Goal: Information Seeking & Learning: Learn about a topic

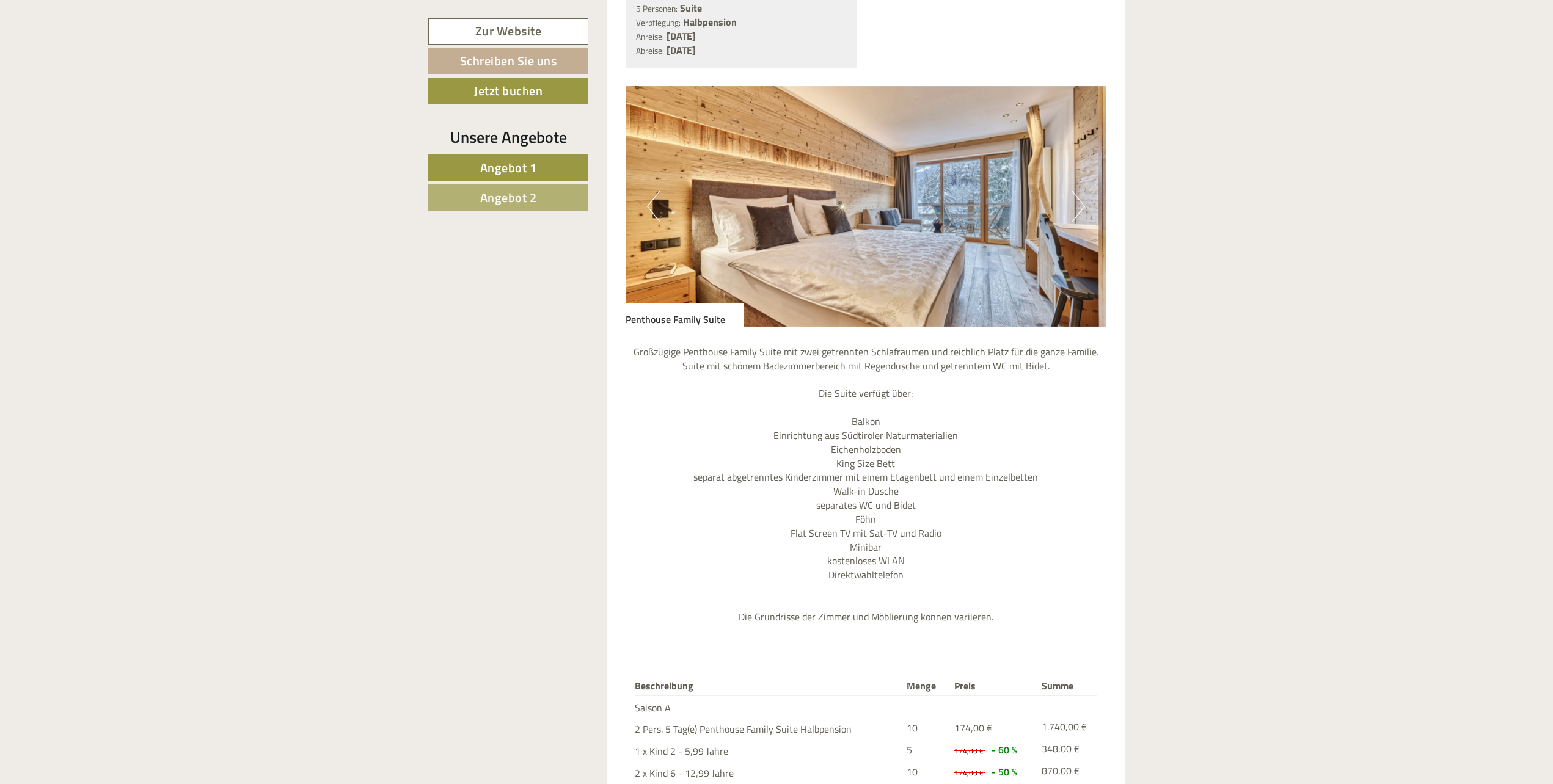
scroll to position [891, 0]
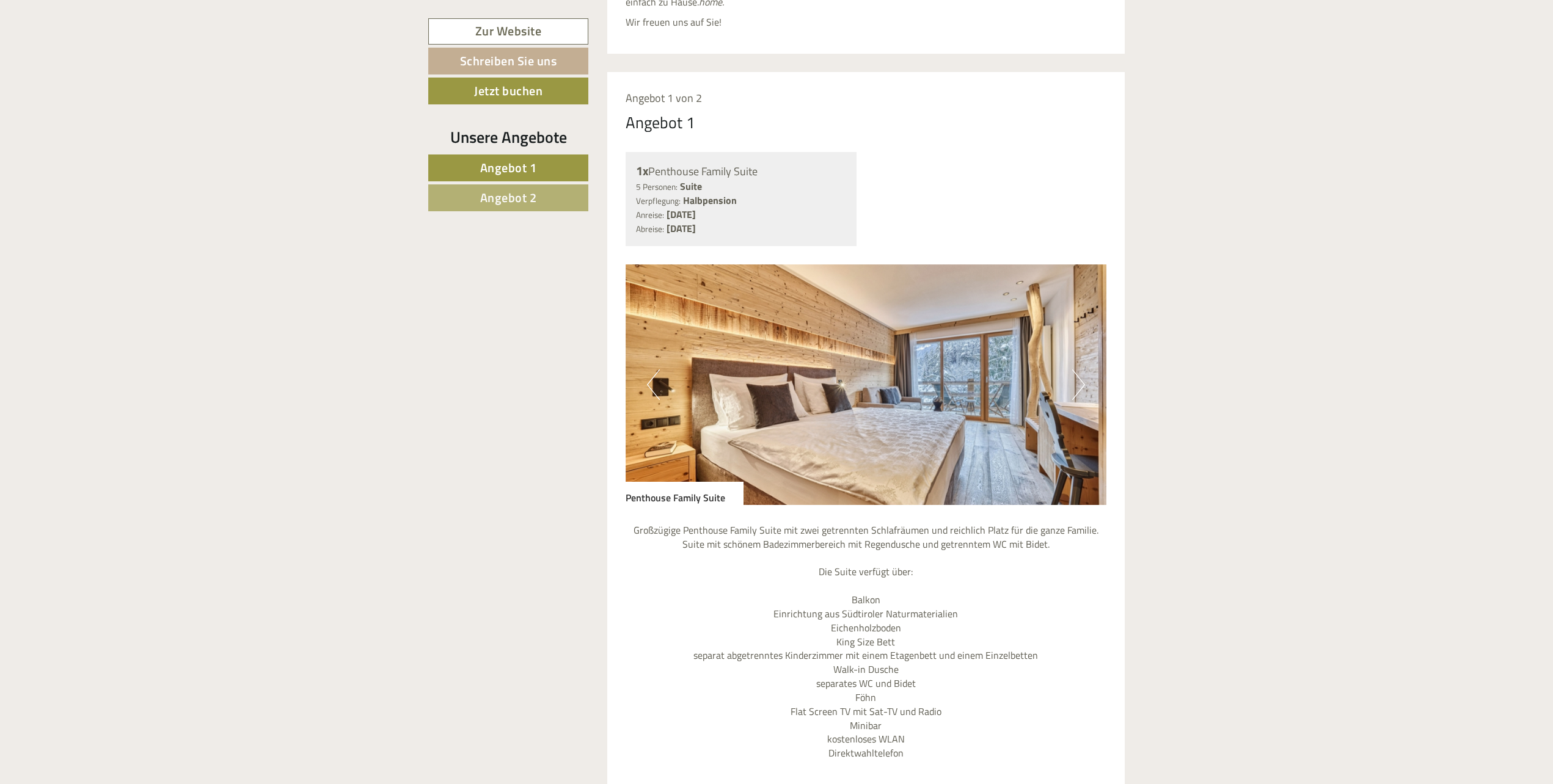
click at [1076, 370] on button "Next" at bounding box center [1078, 385] width 12 height 31
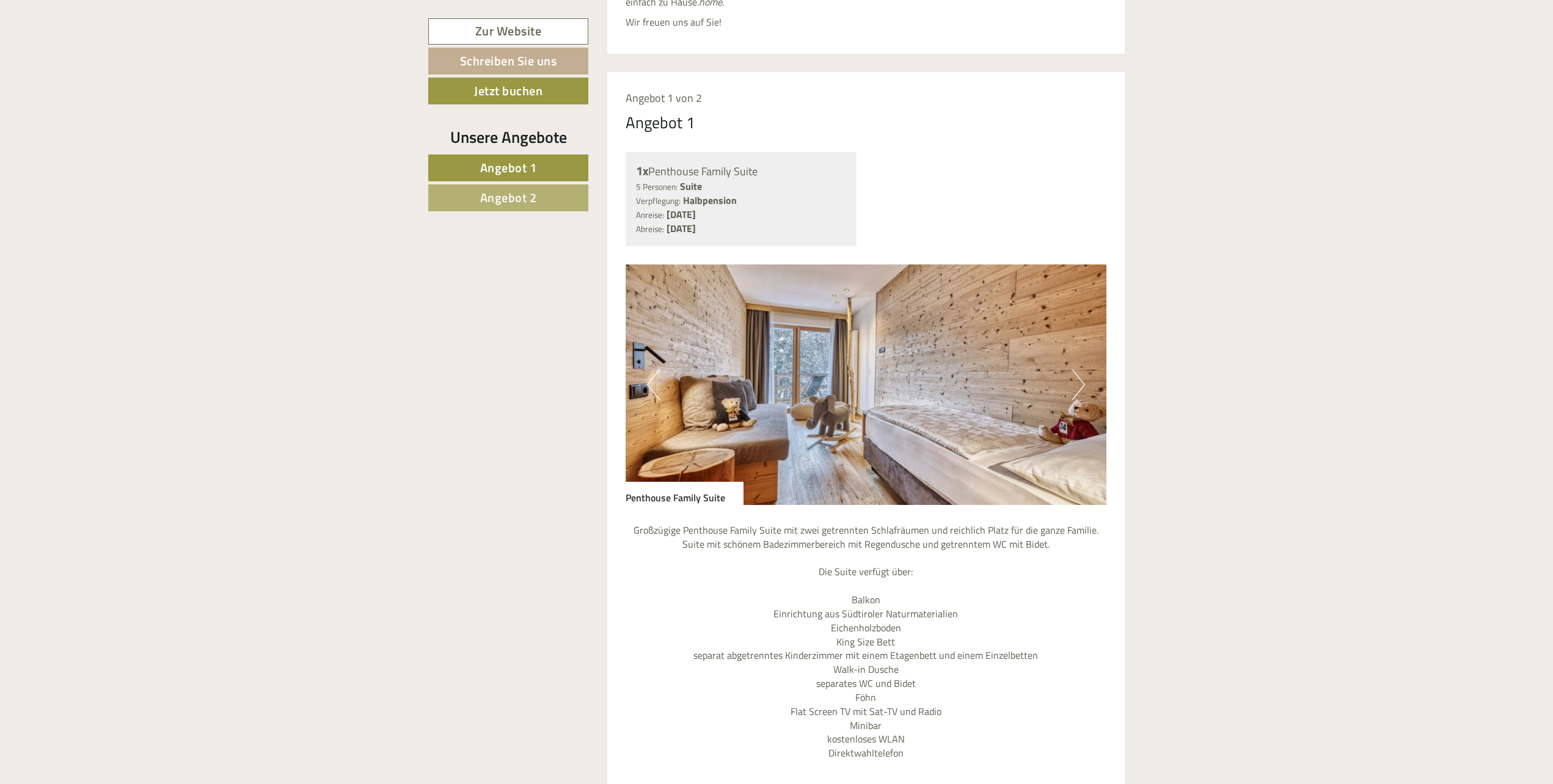
click at [1076, 370] on button "Next" at bounding box center [1078, 385] width 12 height 31
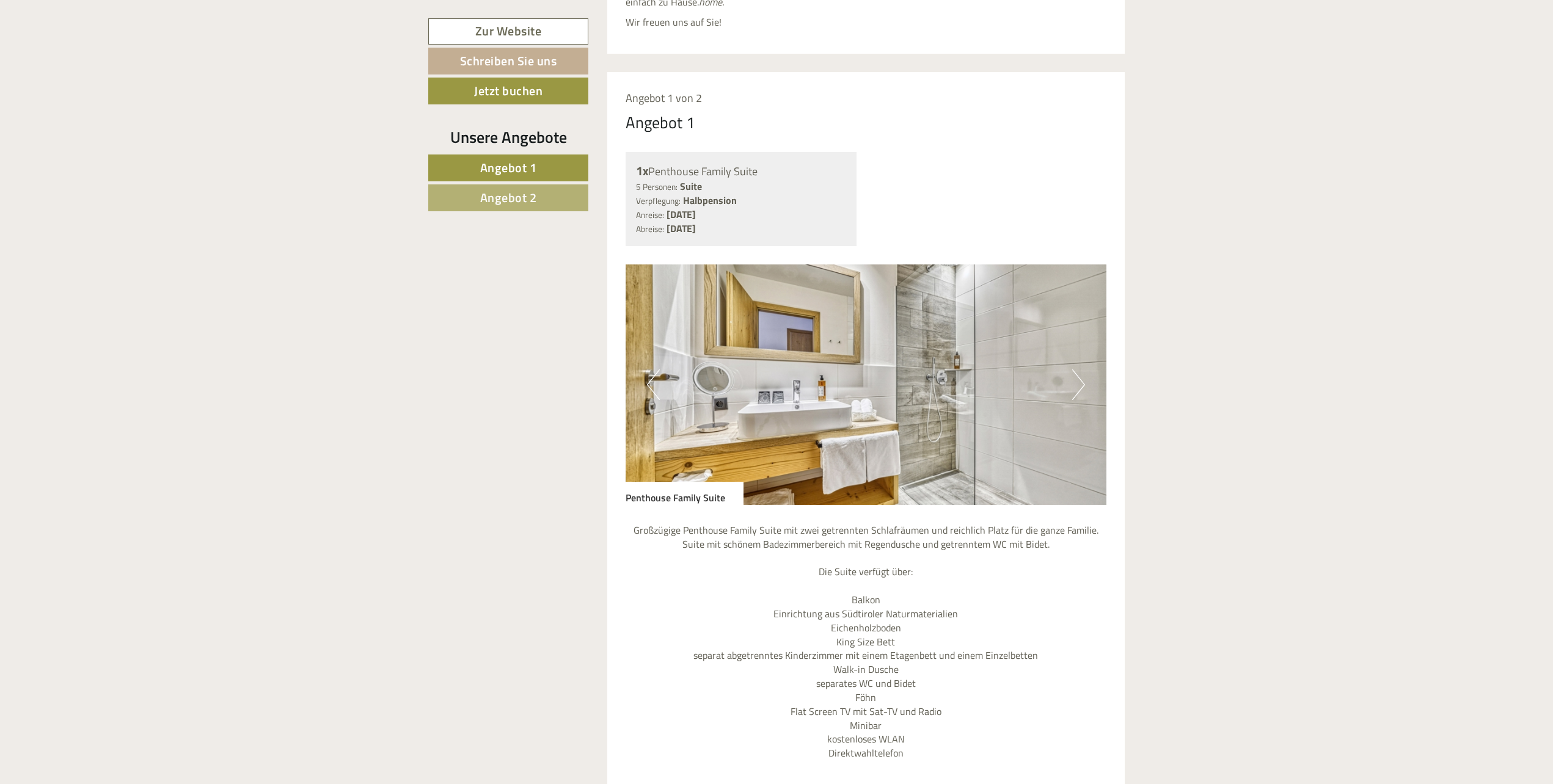
click at [1076, 370] on button "Next" at bounding box center [1078, 385] width 12 height 31
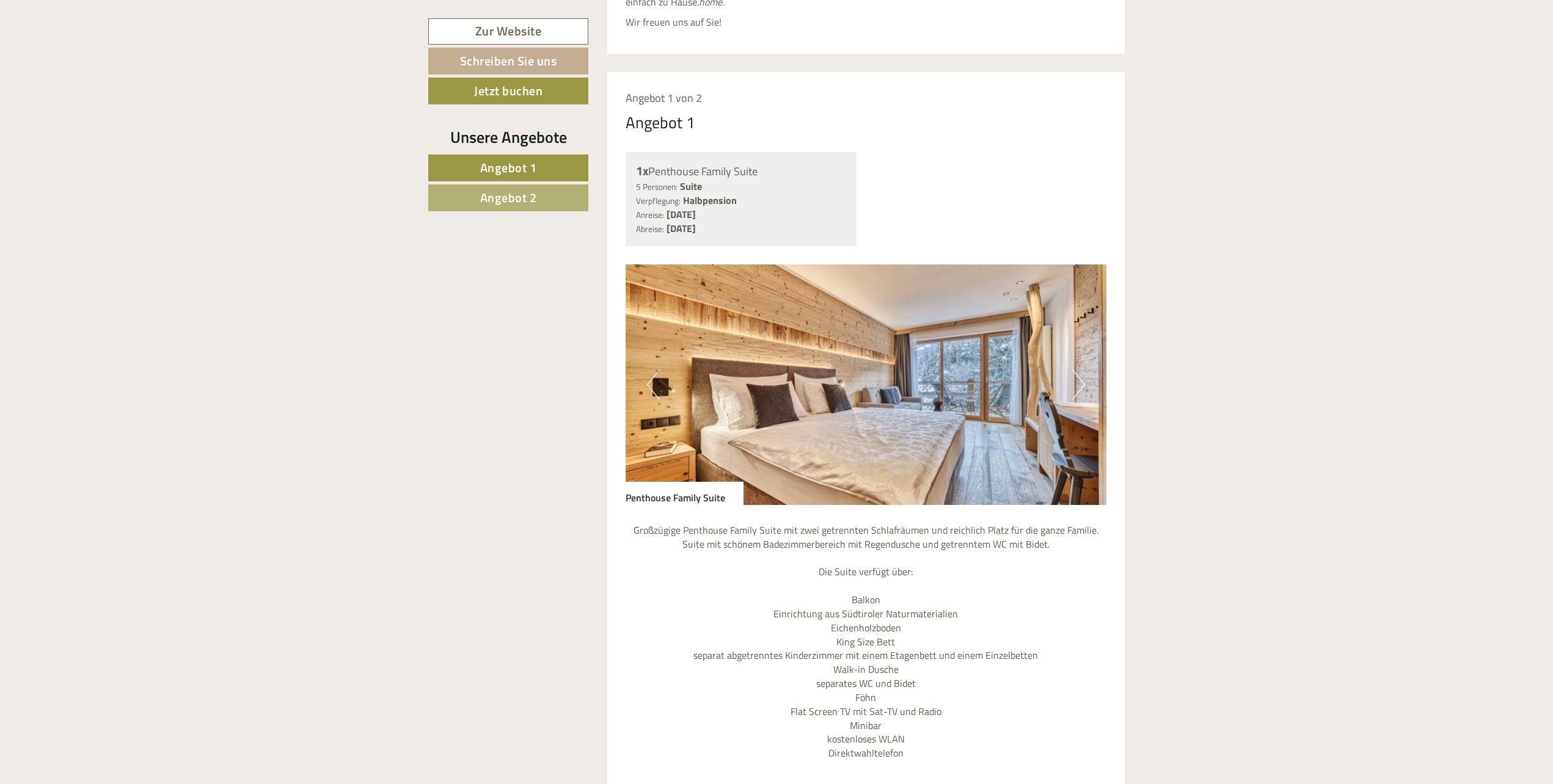
click at [1076, 370] on button "Next" at bounding box center [1078, 385] width 12 height 31
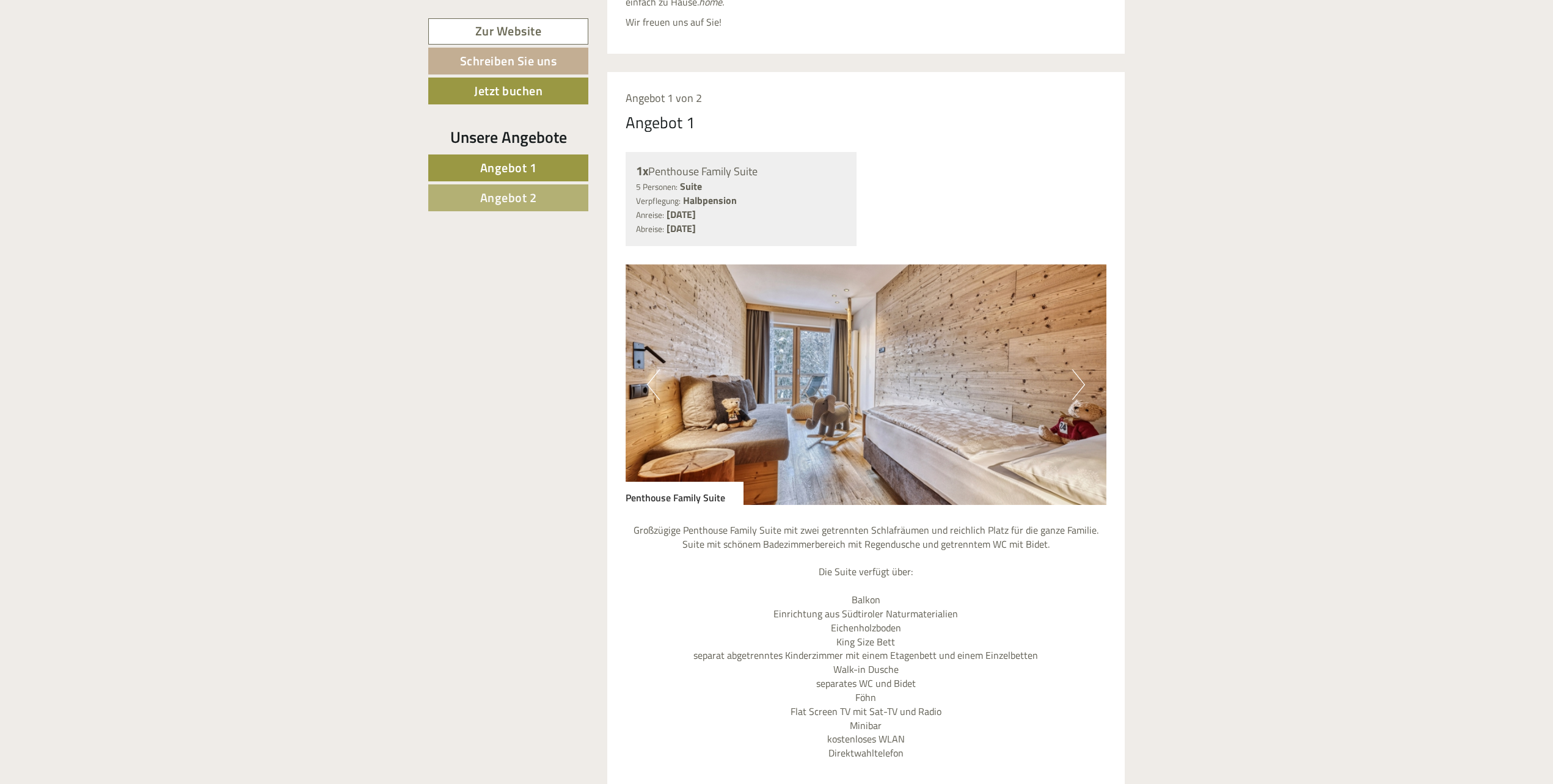
click at [1076, 370] on button "Next" at bounding box center [1078, 385] width 12 height 31
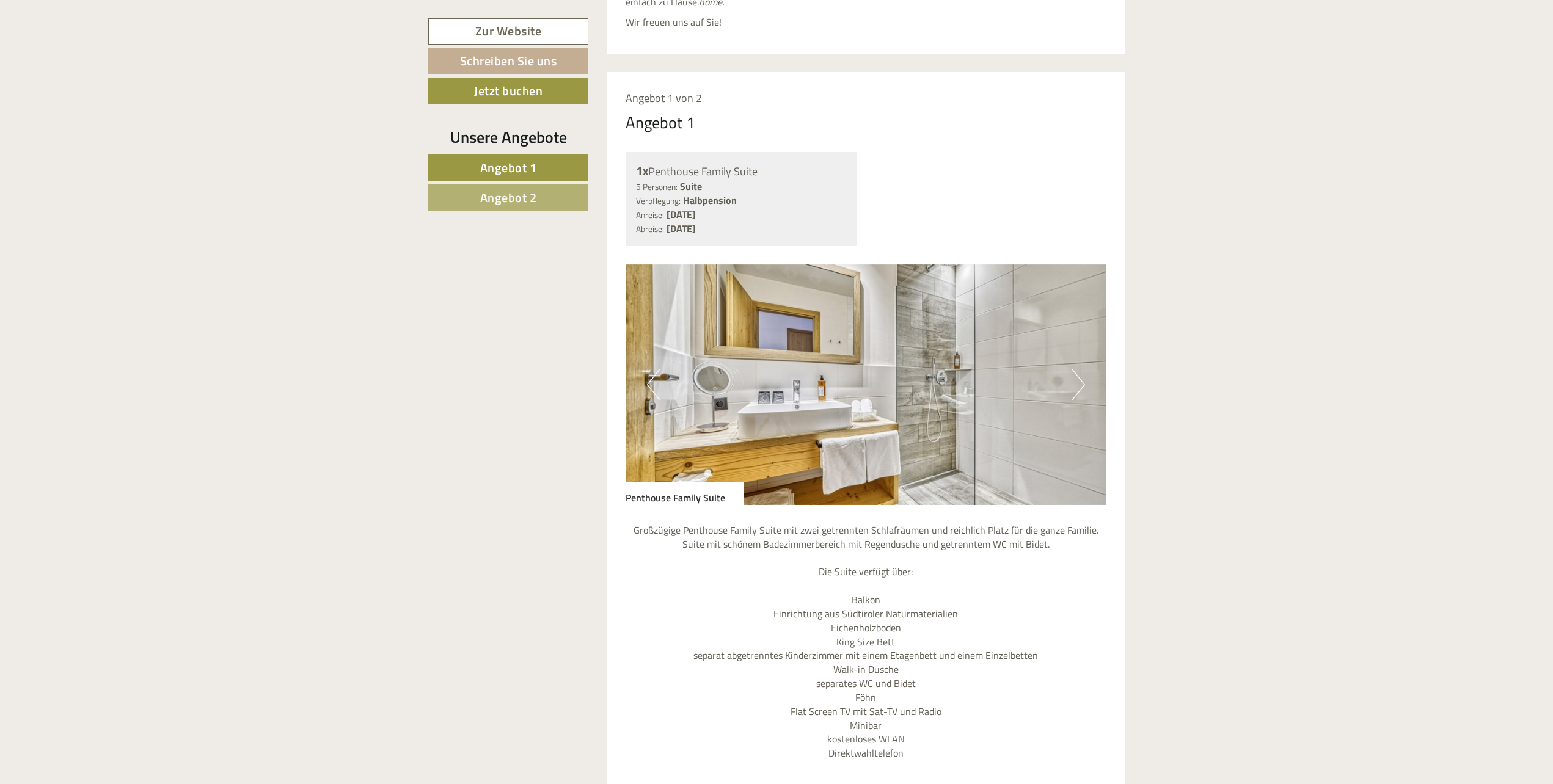
click at [1076, 370] on button "Next" at bounding box center [1078, 385] width 12 height 31
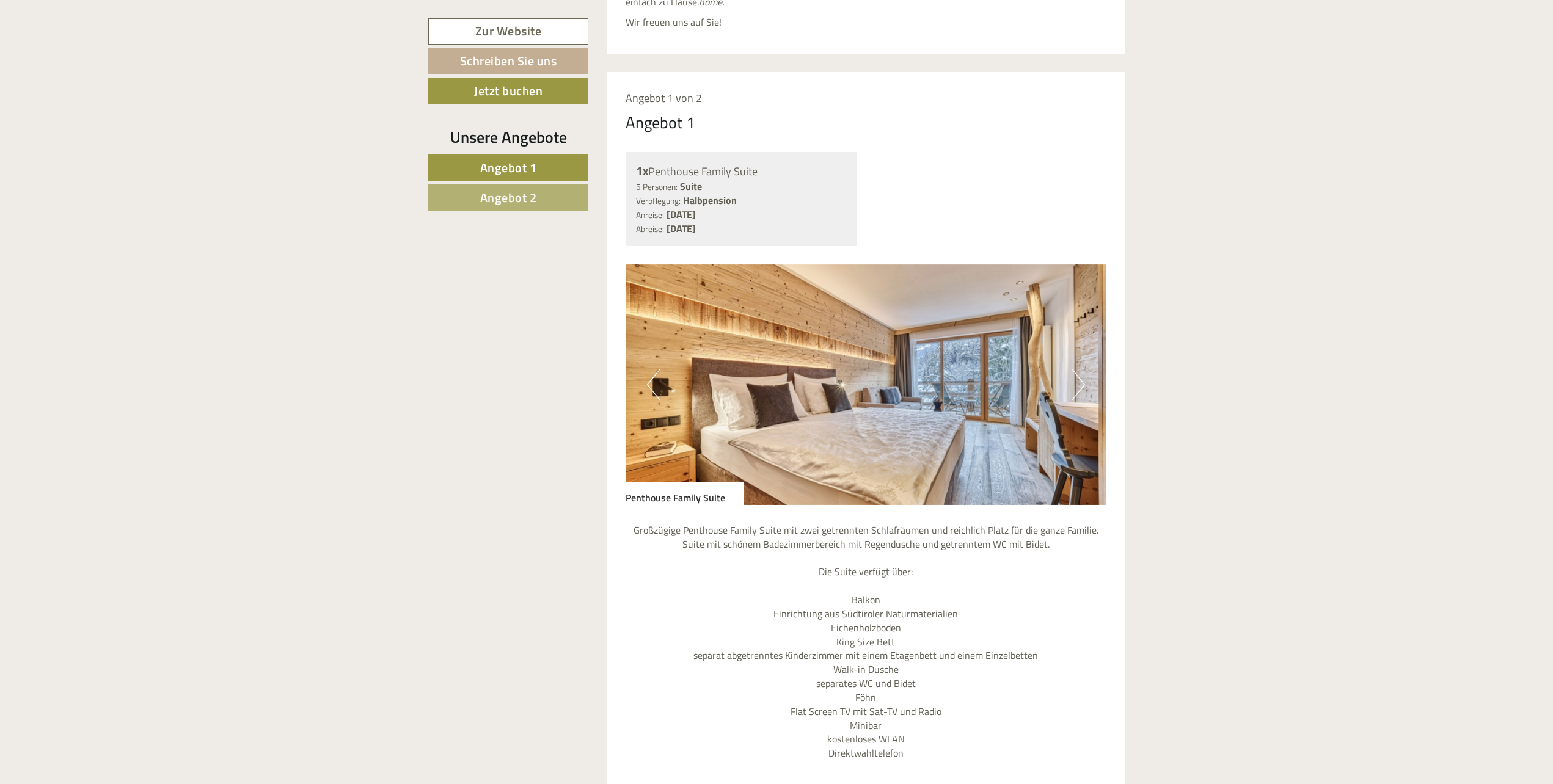
click at [1076, 370] on button "Next" at bounding box center [1078, 385] width 12 height 31
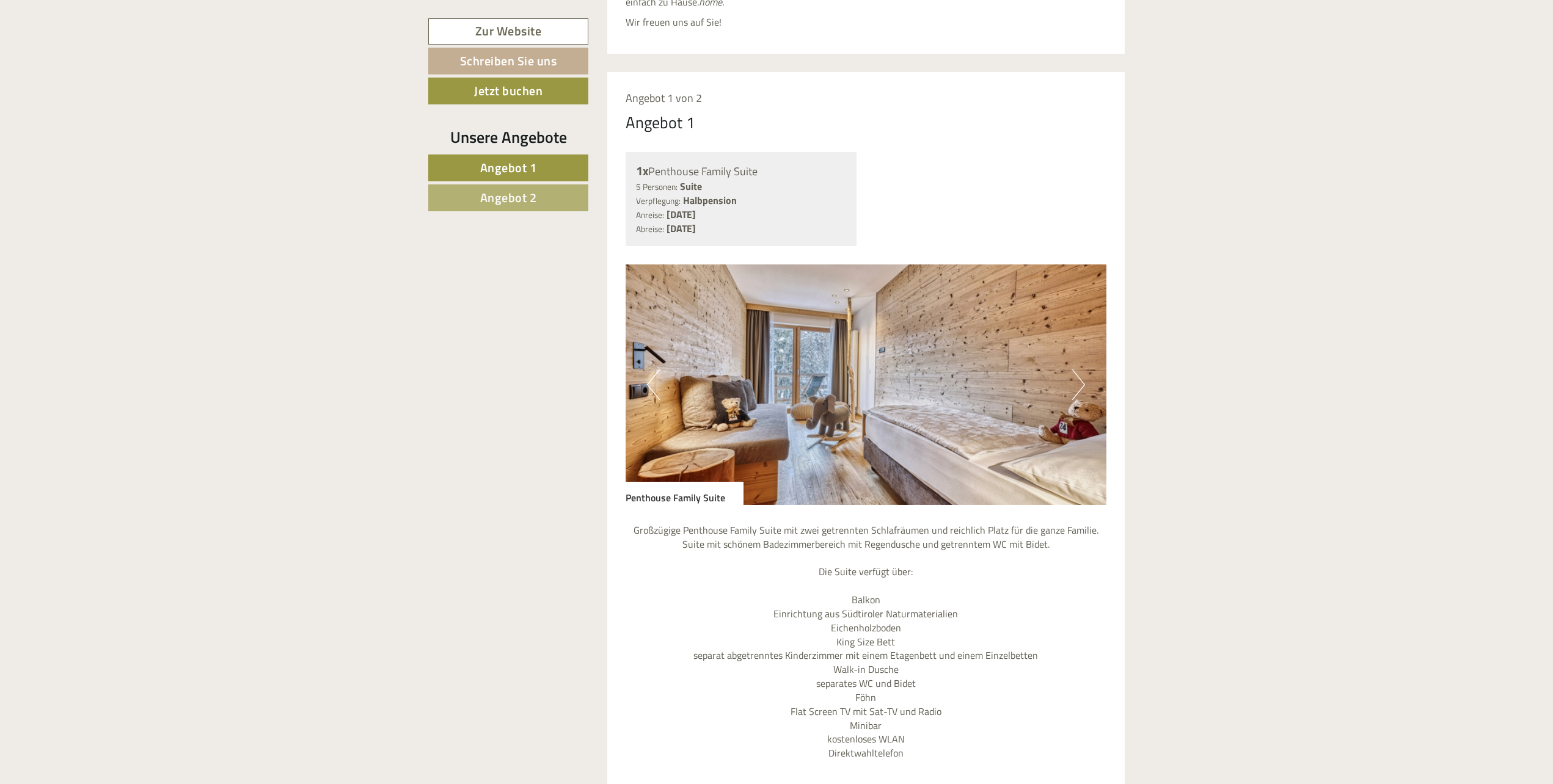
click at [1076, 370] on button "Next" at bounding box center [1078, 385] width 12 height 31
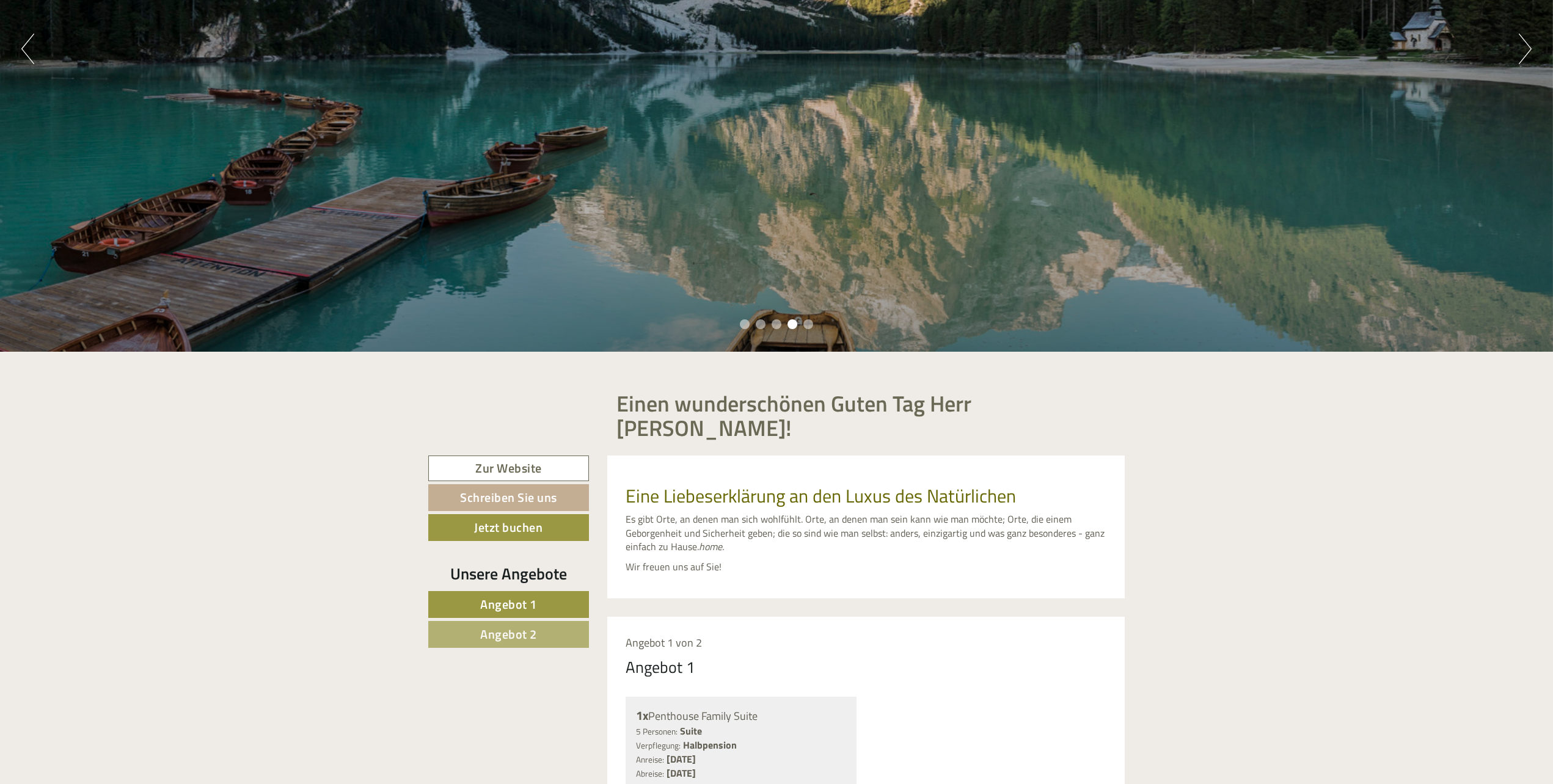
scroll to position [0, 0]
